Goal: Task Accomplishment & Management: Complete application form

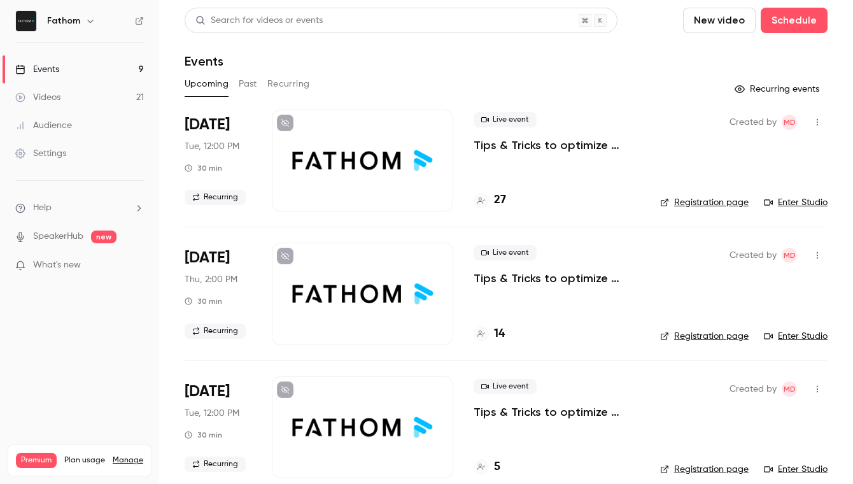
click at [746, 21] on button "New video" at bounding box center [719, 20] width 73 height 25
click at [746, 21] on div at bounding box center [426, 242] width 853 height 484
click at [264, 50] on header "Search for videos or events New video Schedule Events" at bounding box center [506, 38] width 643 height 61
click at [84, 68] on link "Events 9" at bounding box center [79, 69] width 159 height 28
click at [798, 17] on button "Schedule" at bounding box center [794, 20] width 67 height 25
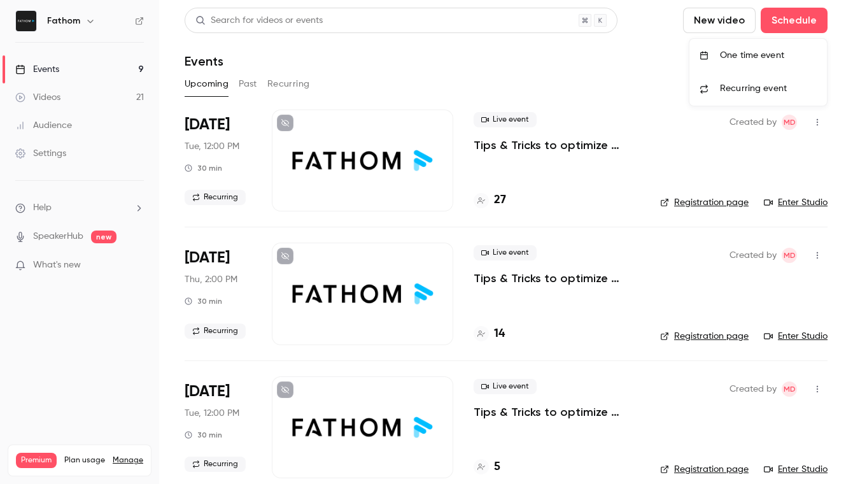
click at [771, 64] on li "One time event" at bounding box center [759, 55] width 138 height 33
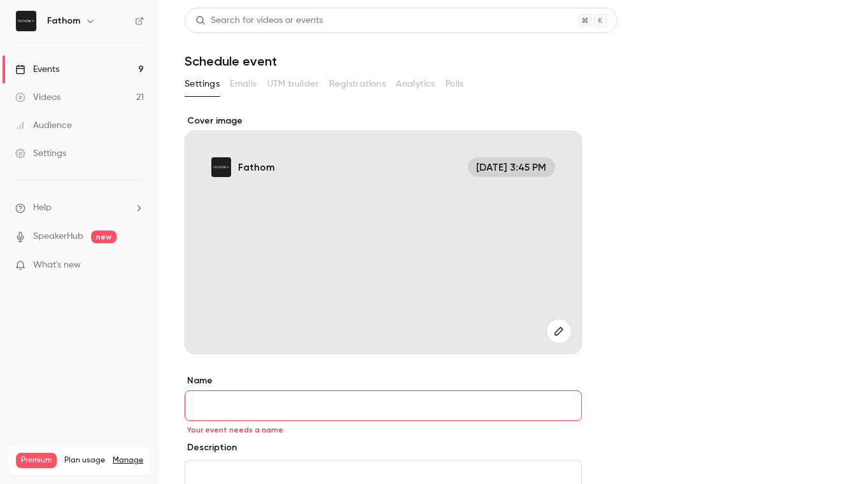
click at [264, 65] on h1 "Schedule event" at bounding box center [506, 60] width 643 height 15
click at [271, 62] on h1 "Schedule event" at bounding box center [506, 60] width 643 height 15
drag, startPoint x: 252, startPoint y: 63, endPoint x: 291, endPoint y: 106, distance: 58.6
click at [252, 63] on h1 "Schedule event" at bounding box center [506, 60] width 643 height 15
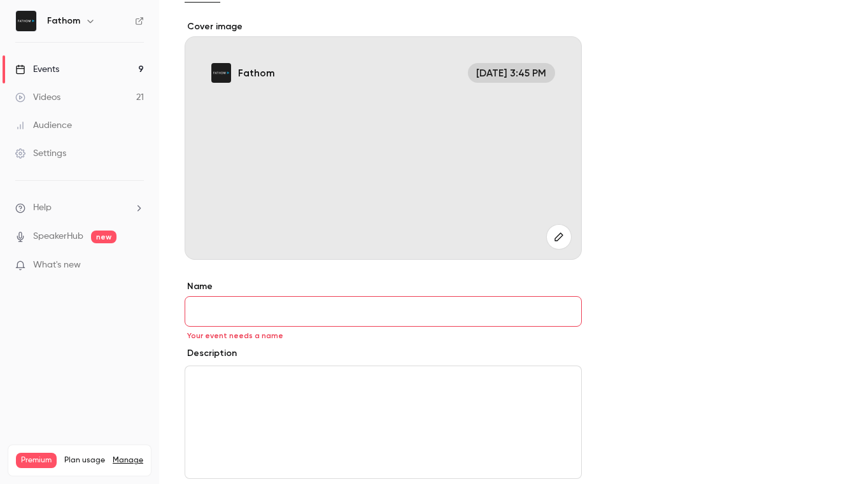
scroll to position [224, 0]
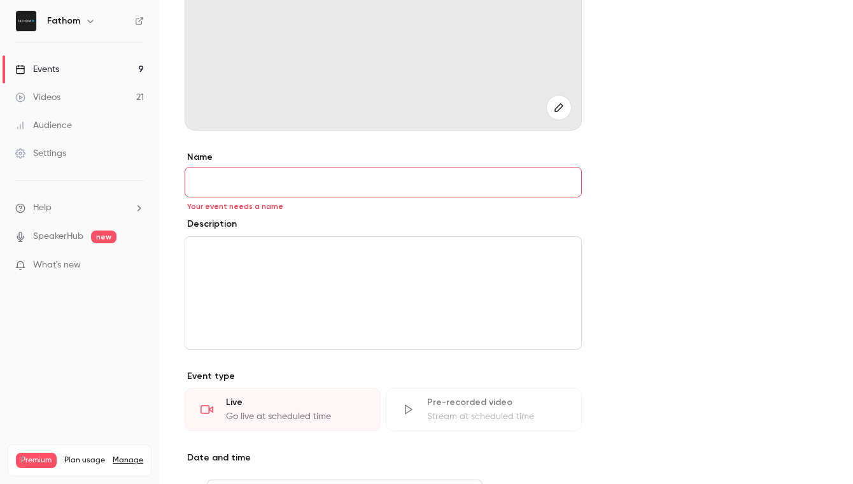
click at [306, 185] on input "Name" at bounding box center [383, 182] width 397 height 31
paste input "**********"
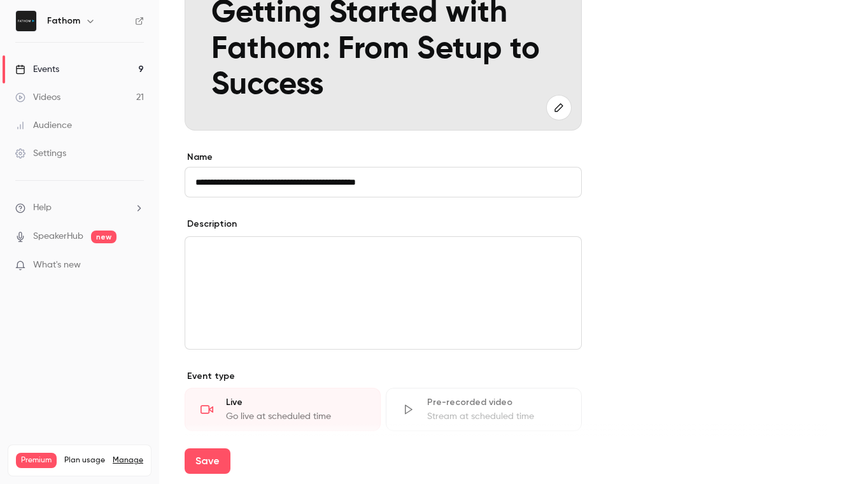
type input "**********"
click at [315, 308] on div "editor" at bounding box center [383, 293] width 396 height 112
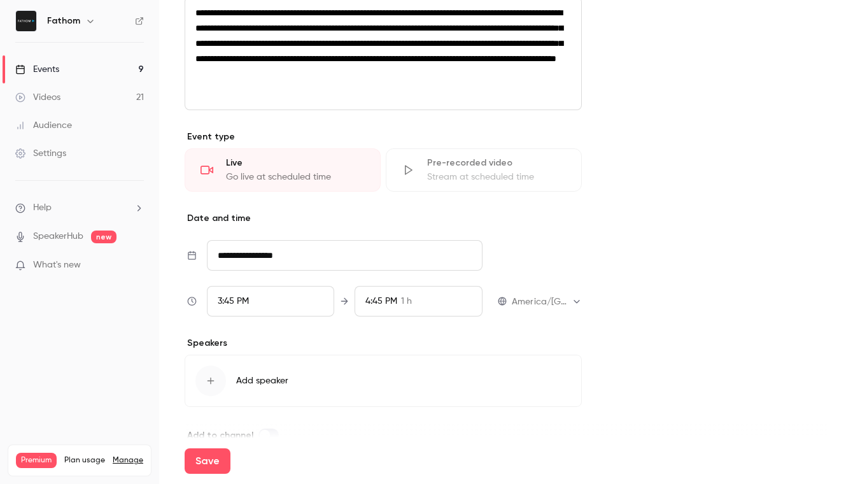
scroll to position [488, 0]
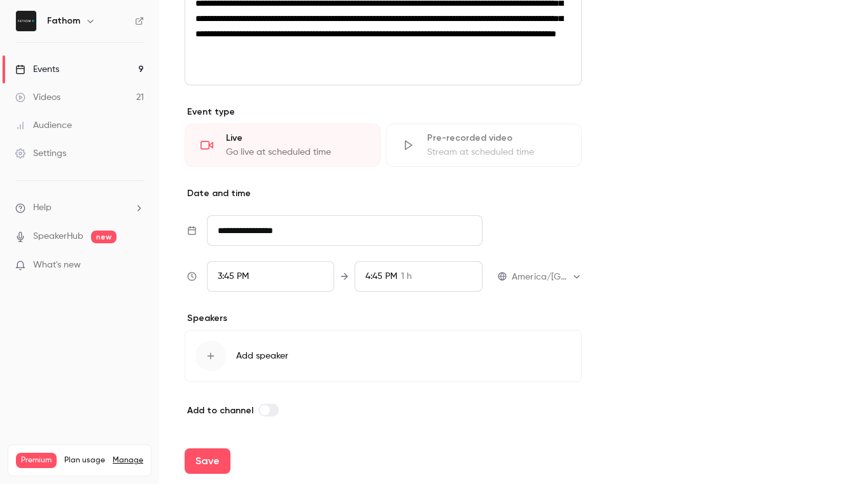
drag, startPoint x: 299, startPoint y: 157, endPoint x: 299, endPoint y: 194, distance: 36.9
click at [299, 194] on div "**********" at bounding box center [383, 152] width 397 height 531
click at [294, 225] on input "**********" at bounding box center [345, 230] width 276 height 31
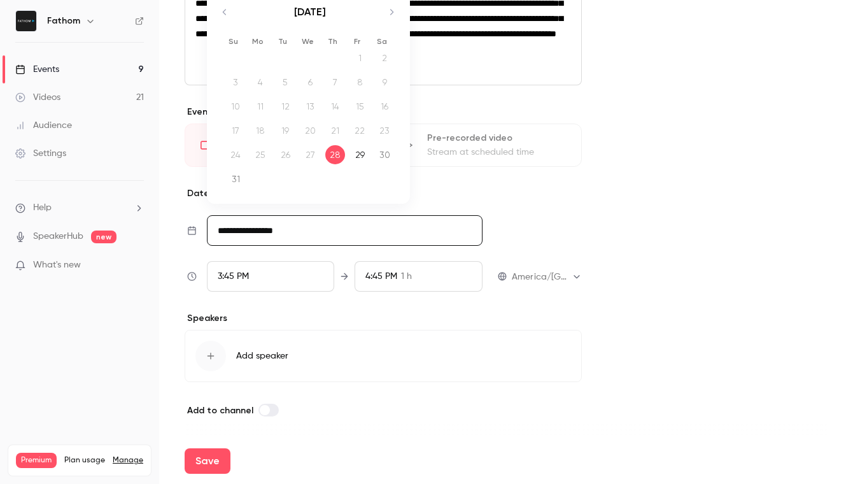
click at [399, 15] on div "[DATE]" at bounding box center [310, 18] width 179 height 49
click at [395, 14] on icon "Move forward to switch to the next month." at bounding box center [391, 11] width 15 height 15
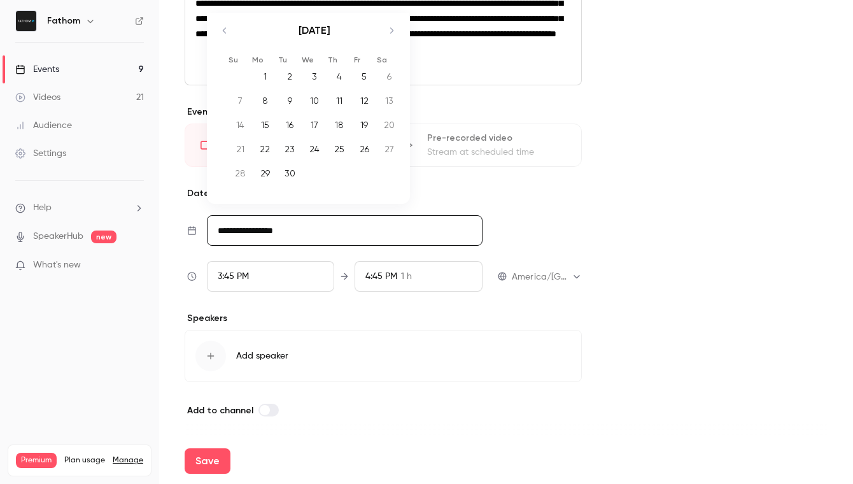
click at [395, 14] on div "[DATE] 1 2 3 4 5 6 7 8 9 10 11 12 13 14 15 16 17 18 19 20 21 22 23 24 25 26 27 …" at bounding box center [308, 105] width 203 height 185
click at [285, 154] on div "23" at bounding box center [286, 148] width 20 height 19
type input "**********"
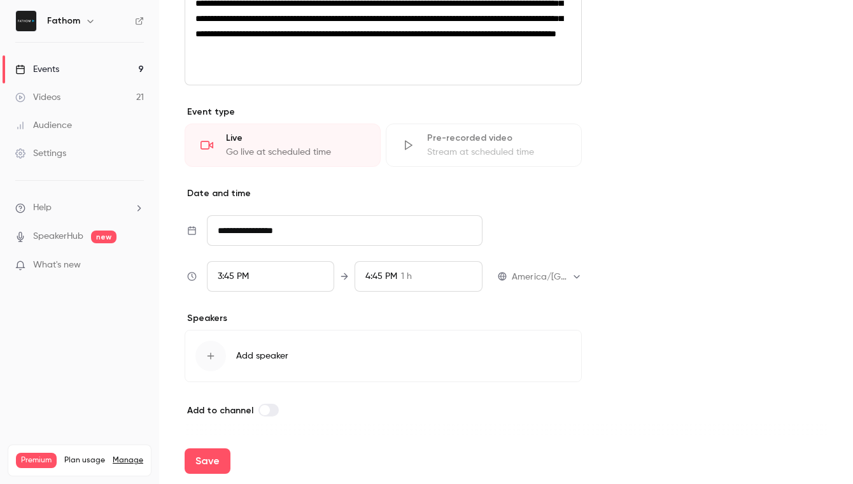
click at [249, 276] on span "3:45 PM" at bounding box center [233, 276] width 31 height 9
click at [242, 276] on span "3:45 PM" at bounding box center [233, 276] width 31 height 9
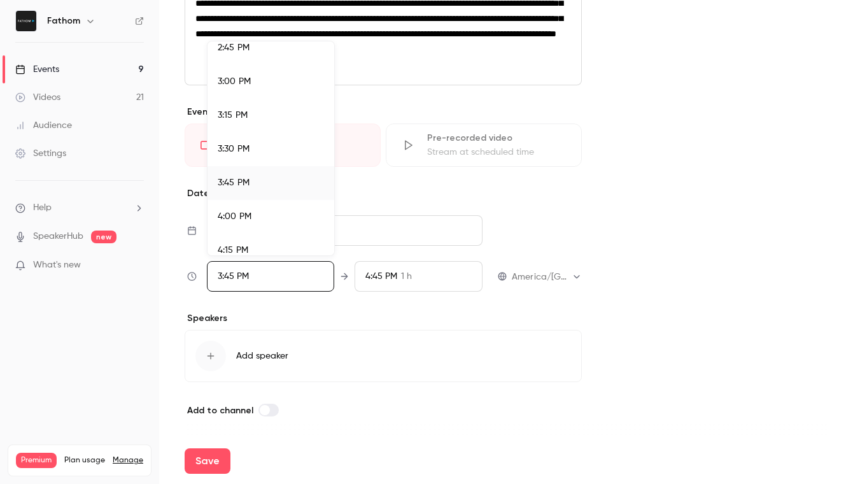
scroll to position [1996, 0]
click at [539, 273] on div at bounding box center [426, 242] width 853 height 484
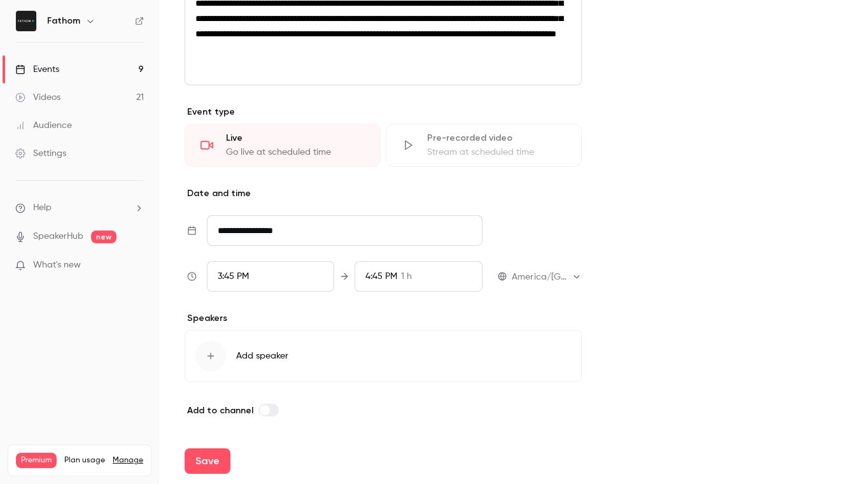
click at [269, 282] on div "3:45 PM" at bounding box center [271, 276] width 128 height 31
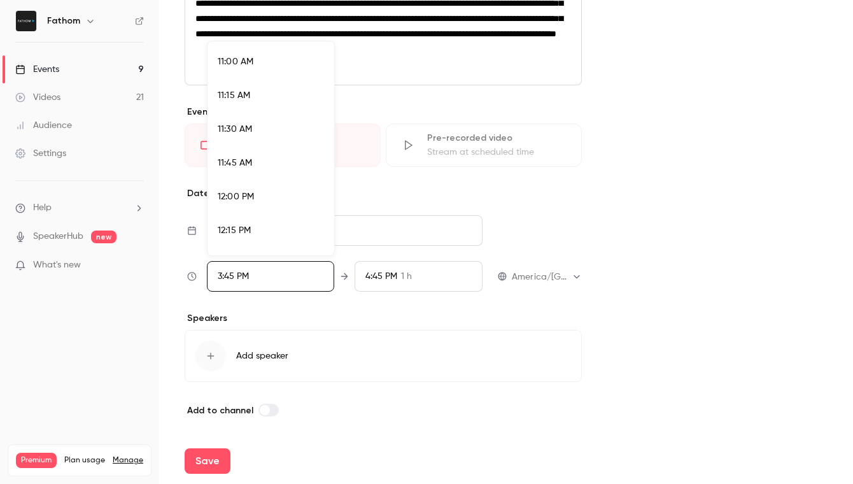
scroll to position [1478, 0]
click at [261, 68] on div "11:00 AM" at bounding box center [271, 65] width 106 height 13
click at [406, 308] on div at bounding box center [426, 242] width 853 height 484
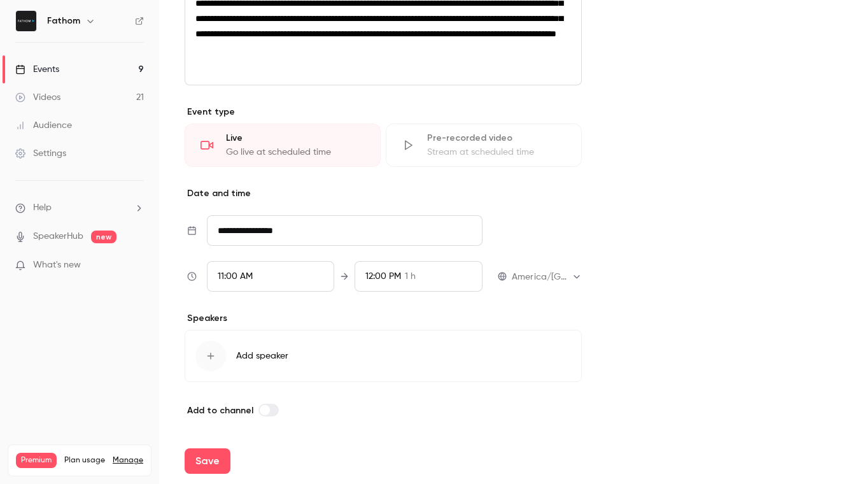
scroll to position [2037, 0]
click at [257, 357] on span "Add speaker" at bounding box center [262, 356] width 52 height 13
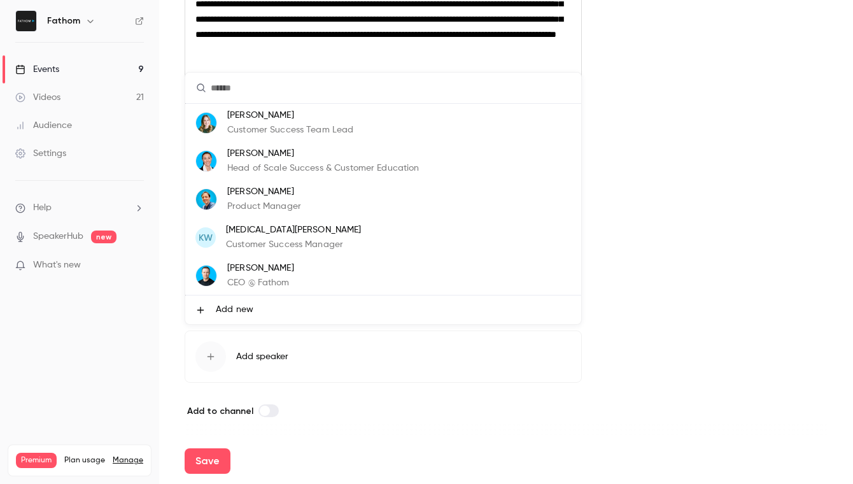
scroll to position [486, 0]
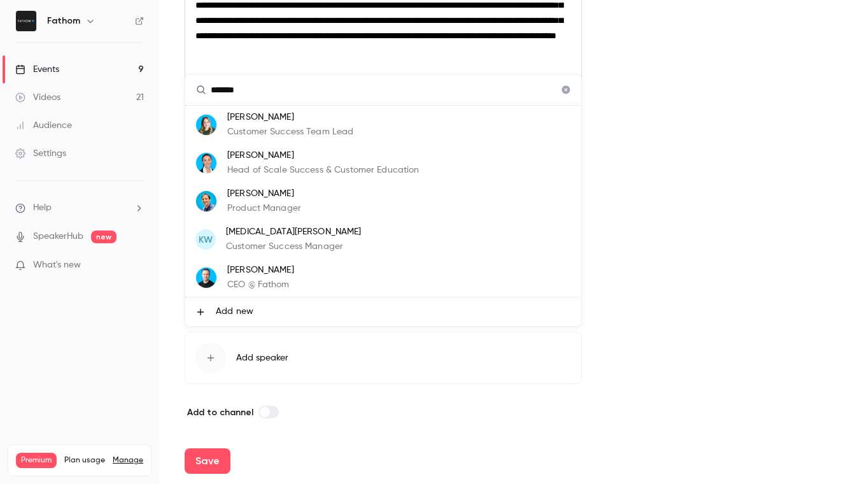
type input "********"
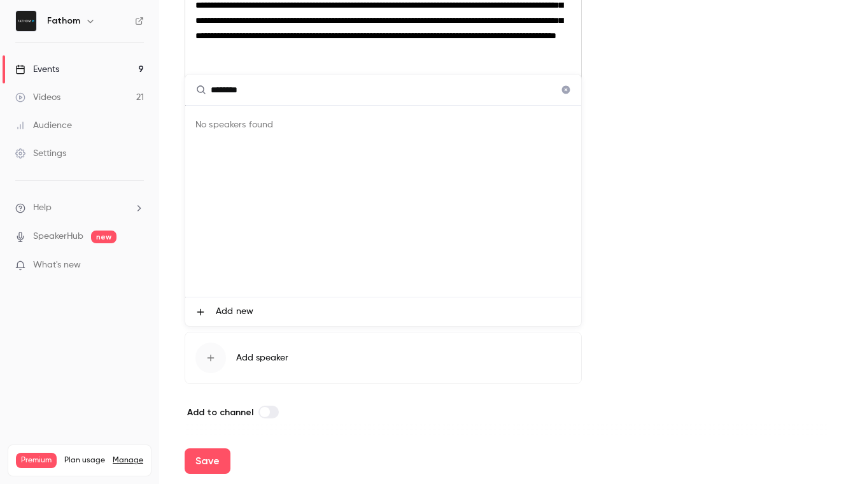
drag, startPoint x: 271, startPoint y: 94, endPoint x: 236, endPoint y: 99, distance: 34.8
click at [181, 91] on div "******** No speakers found Add new" at bounding box center [426, 242] width 853 height 484
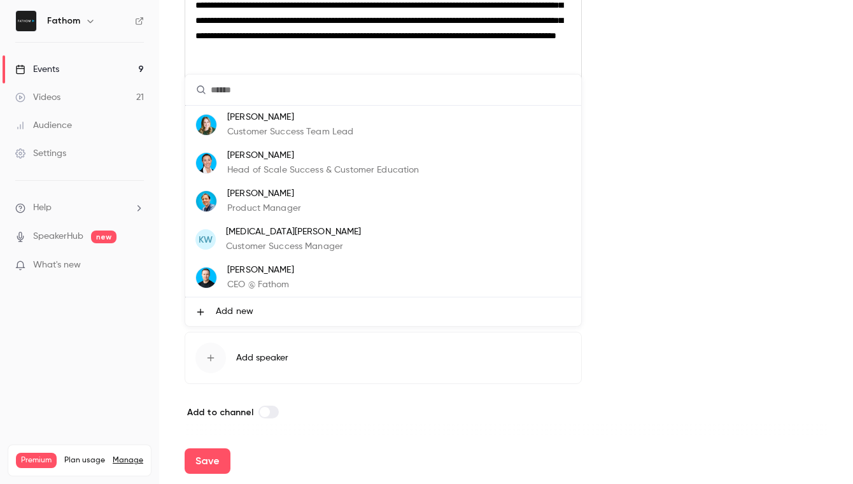
click at [764, 233] on div at bounding box center [426, 242] width 853 height 484
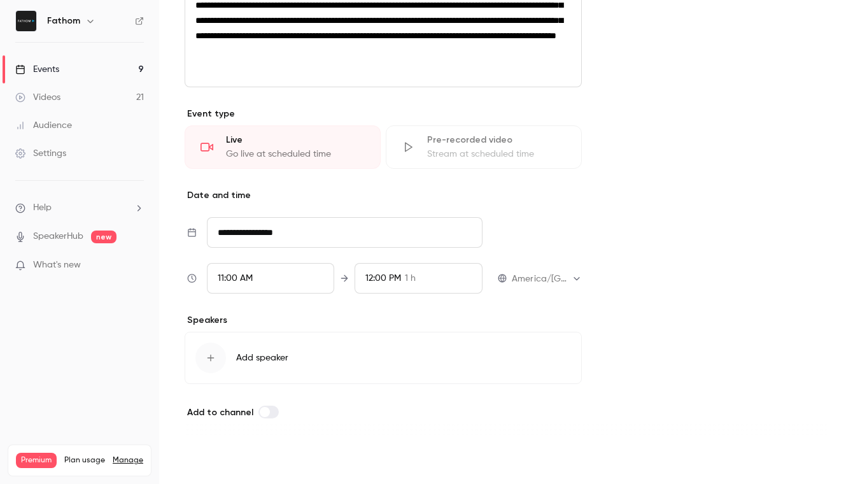
click at [213, 456] on button "Save" at bounding box center [208, 460] width 46 height 25
type input "**********"
